Goal: Find specific page/section: Find specific page/section

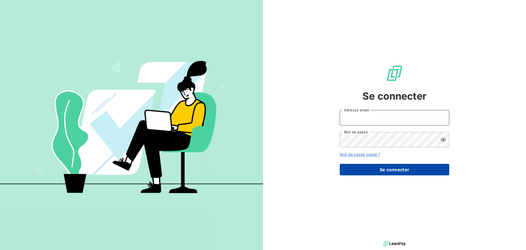
type input "[EMAIL_ADDRESS][DOMAIN_NAME]"
click at [358, 166] on button "Se connecter" at bounding box center [395, 170] width 110 height 12
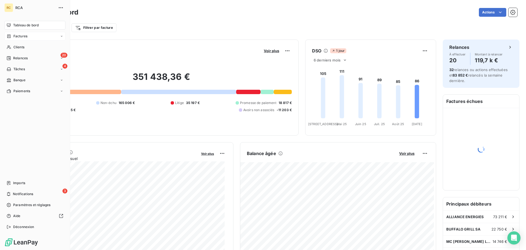
click at [11, 36] on icon at bounding box center [9, 36] width 5 height 4
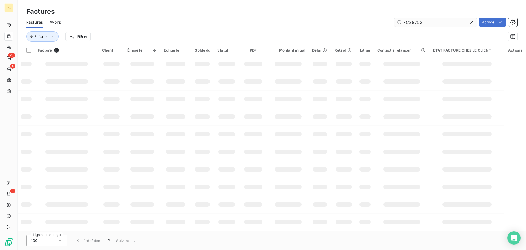
click at [439, 23] on input "FC38752" at bounding box center [435, 22] width 82 height 9
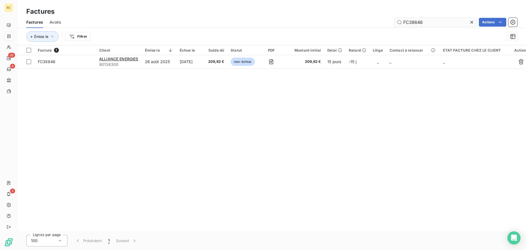
type input "FC38646"
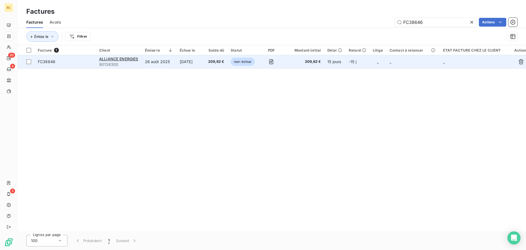
click at [39, 61] on span "FC38646" at bounding box center [47, 61] width 18 height 5
